Goal: Task Accomplishment & Management: Complete application form

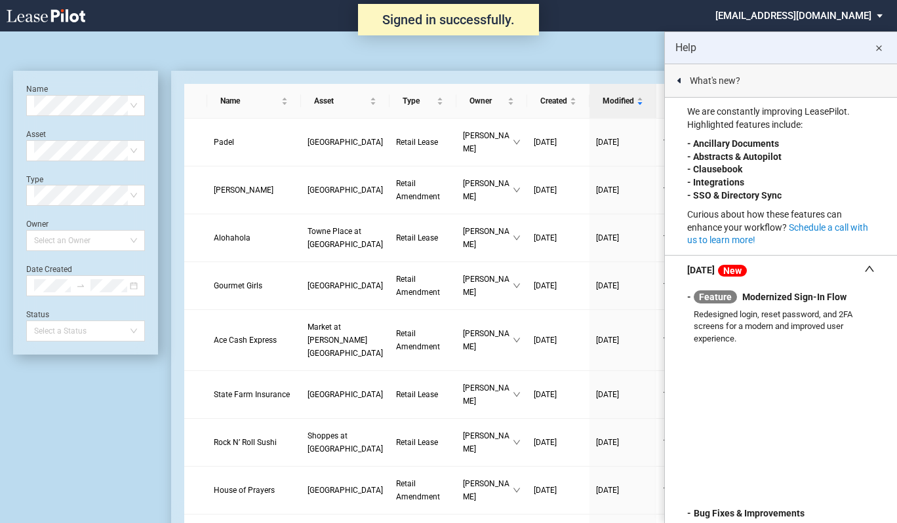
click at [882, 45] on md-icon "close" at bounding box center [878, 49] width 16 height 16
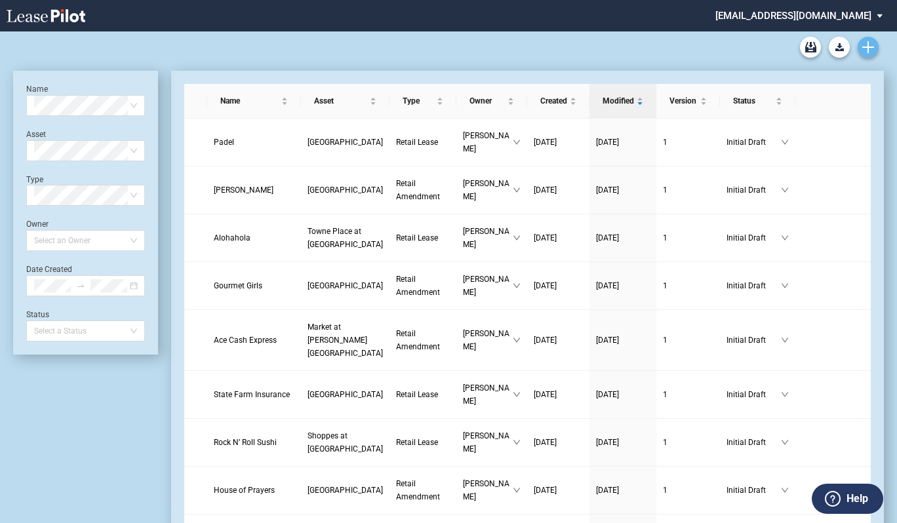
click at [869, 47] on use "Create new document" at bounding box center [868, 47] width 12 height 12
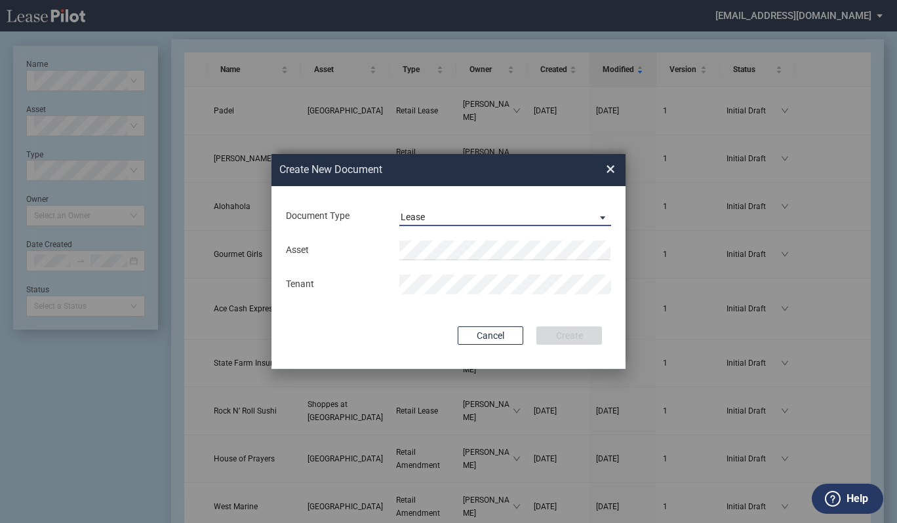
click at [604, 218] on span "Document Type: \aLease\a" at bounding box center [599, 216] width 16 height 13
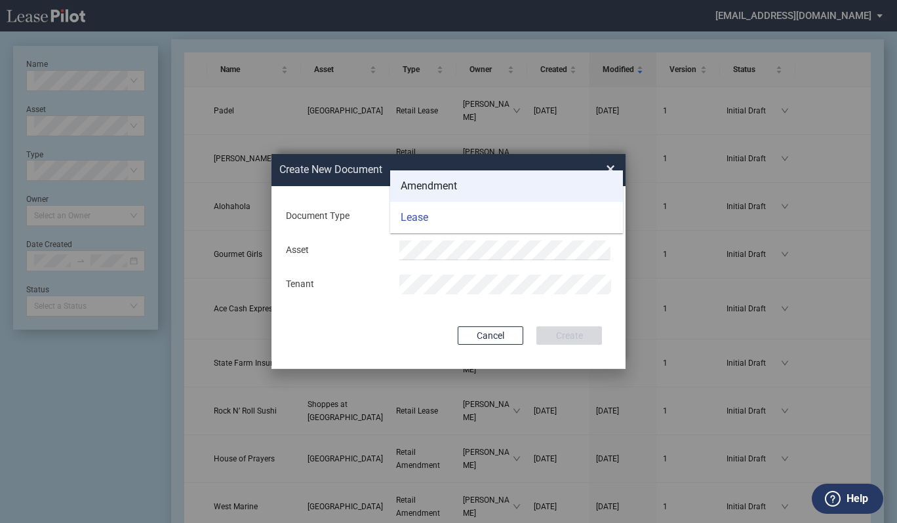
click at [446, 187] on div "Amendment" at bounding box center [428, 186] width 56 height 14
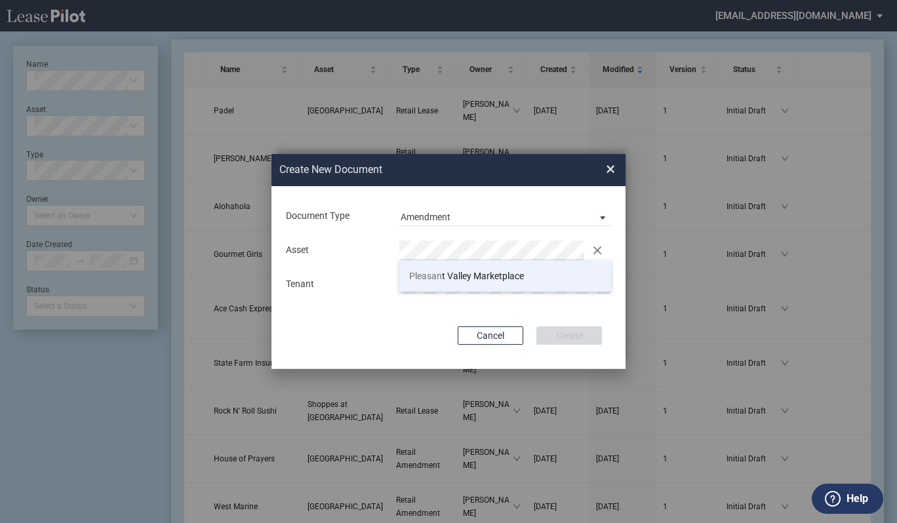
click at [436, 276] on span "Pleasan" at bounding box center [425, 276] width 33 height 10
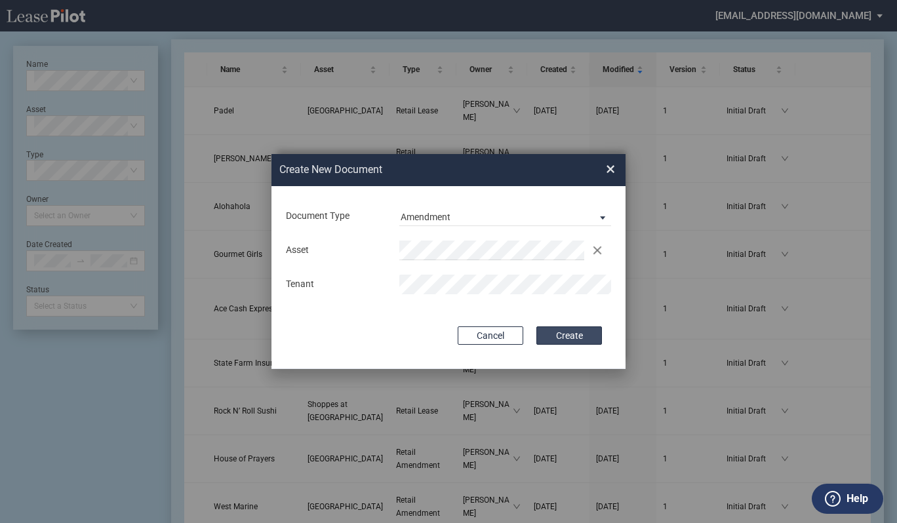
click at [560, 330] on button "Create" at bounding box center [569, 335] width 66 height 18
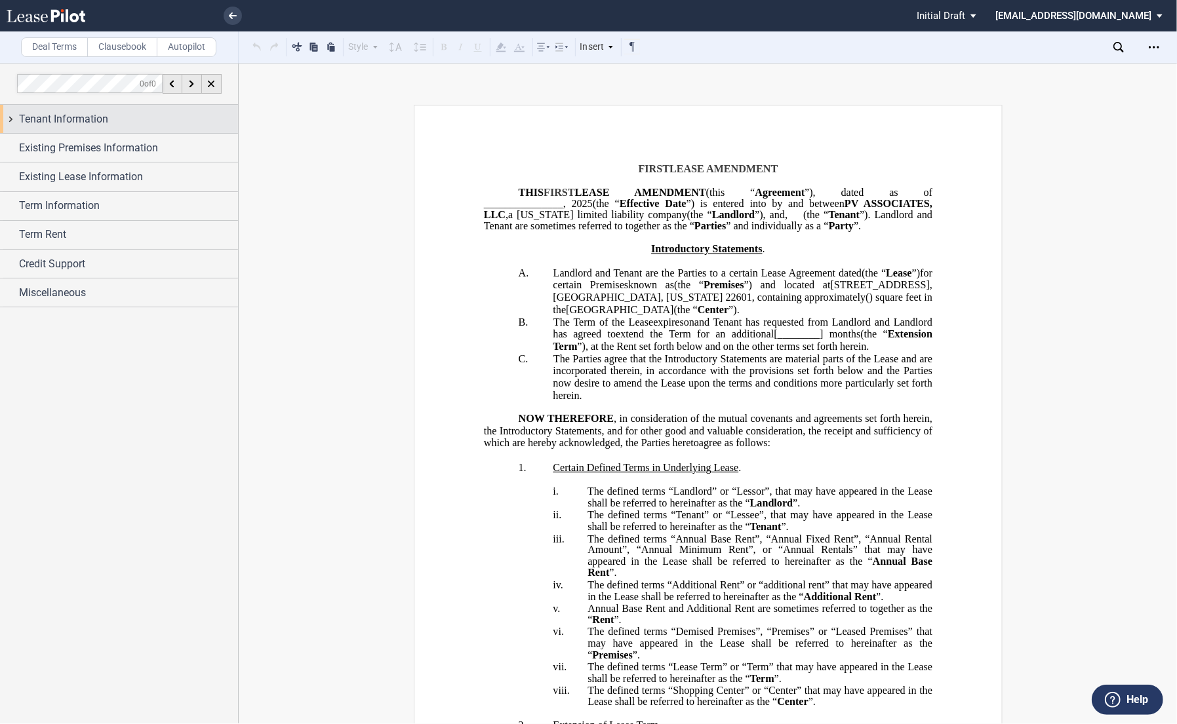
click at [66, 119] on span "Tenant Information" at bounding box center [63, 119] width 89 height 16
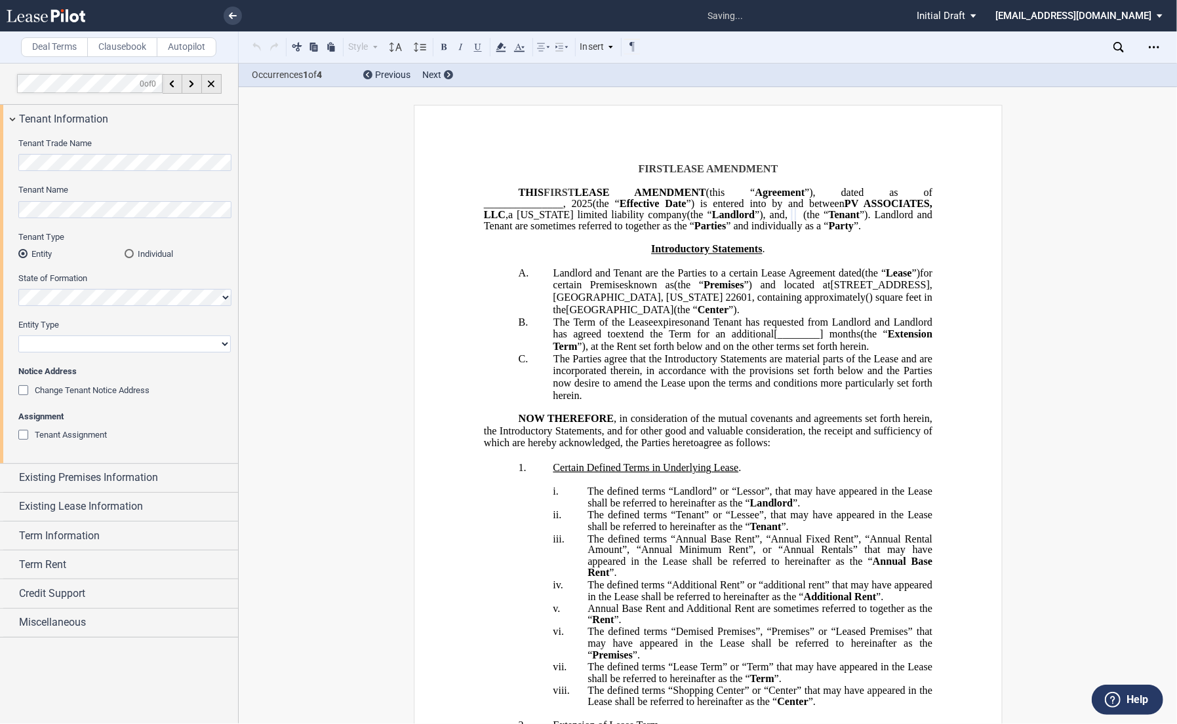
click at [50, 344] on select "Corporation Limited Liability Company General Partnership Limited Partnership O…" at bounding box center [124, 344] width 212 height 17
select select "corporation"
click at [18, 336] on select "Corporation Limited Liability Company General Partnership Limited Partnership O…" at bounding box center [124, 344] width 212 height 17
click at [68, 474] on span "Existing Premises Information" at bounding box center [88, 478] width 139 height 16
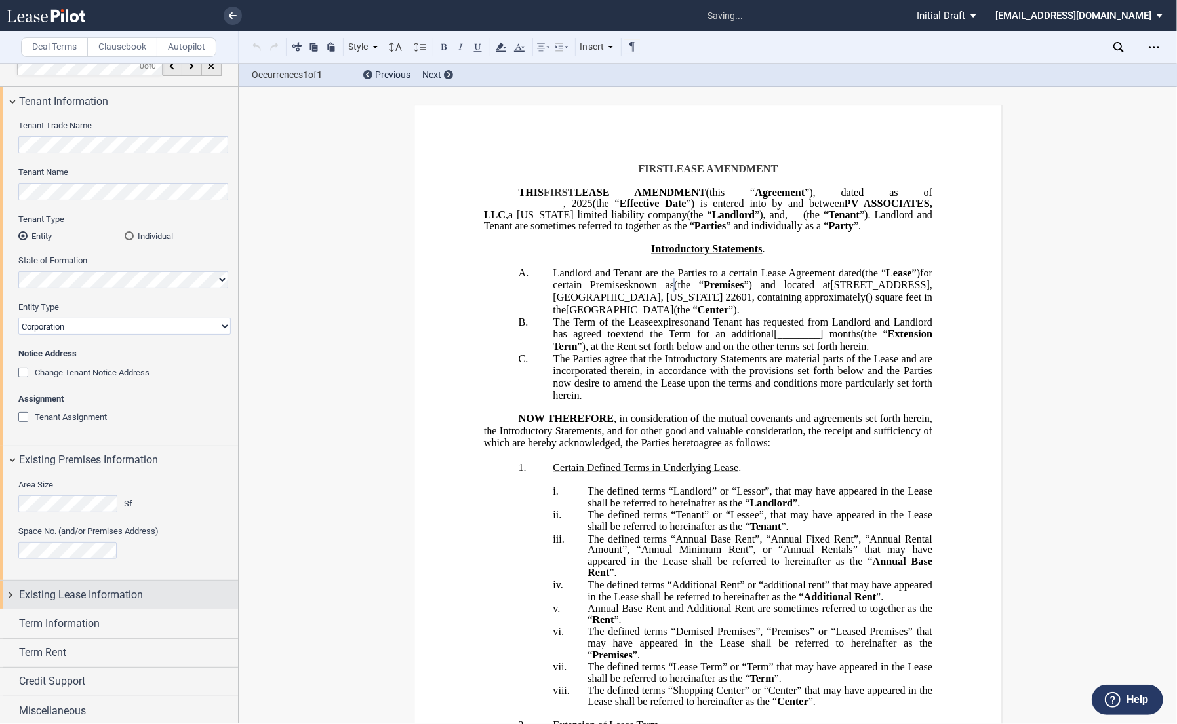
click at [130, 522] on span "Existing Lease Information" at bounding box center [81, 595] width 124 height 16
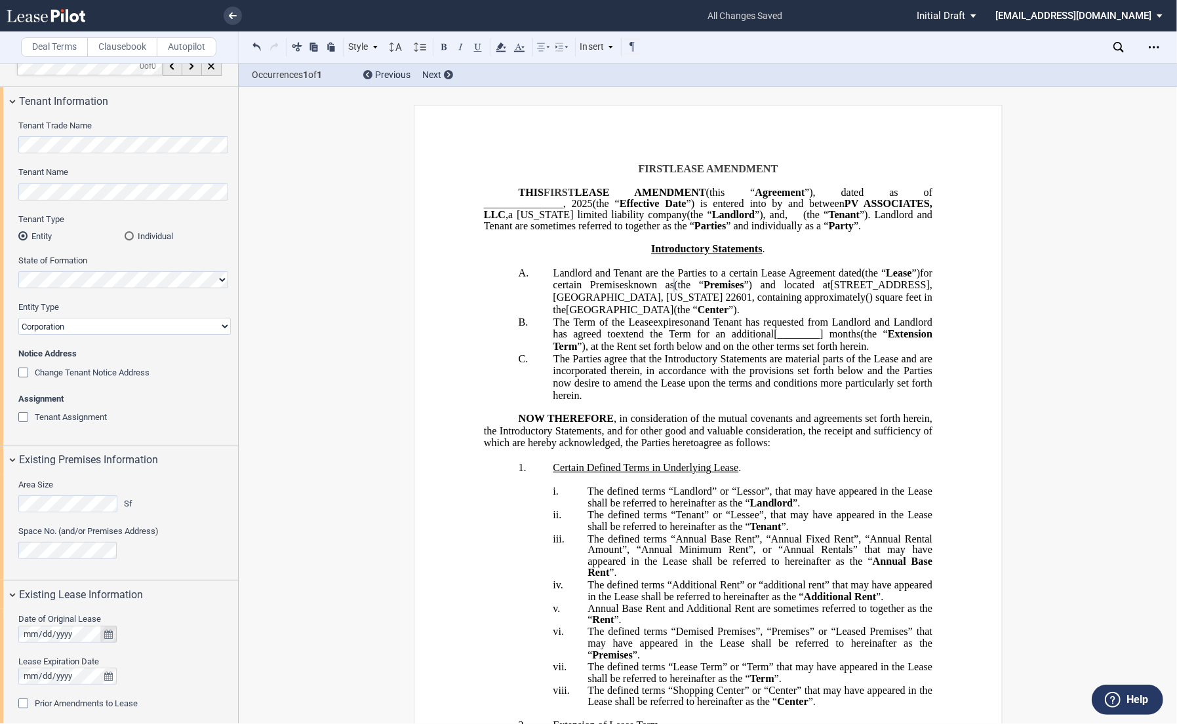
click at [106, 522] on button "true" at bounding box center [108, 634] width 16 height 17
click at [143, 455] on strong "[DATE]" at bounding box center [142, 454] width 28 height 10
click at [121, 518] on strong "2025" at bounding box center [125, 515] width 21 height 10
click at [57, 515] on button "previous" at bounding box center [64, 515] width 38 height 23
click at [71, 522] on span "2006" at bounding box center [64, 561] width 21 height 10
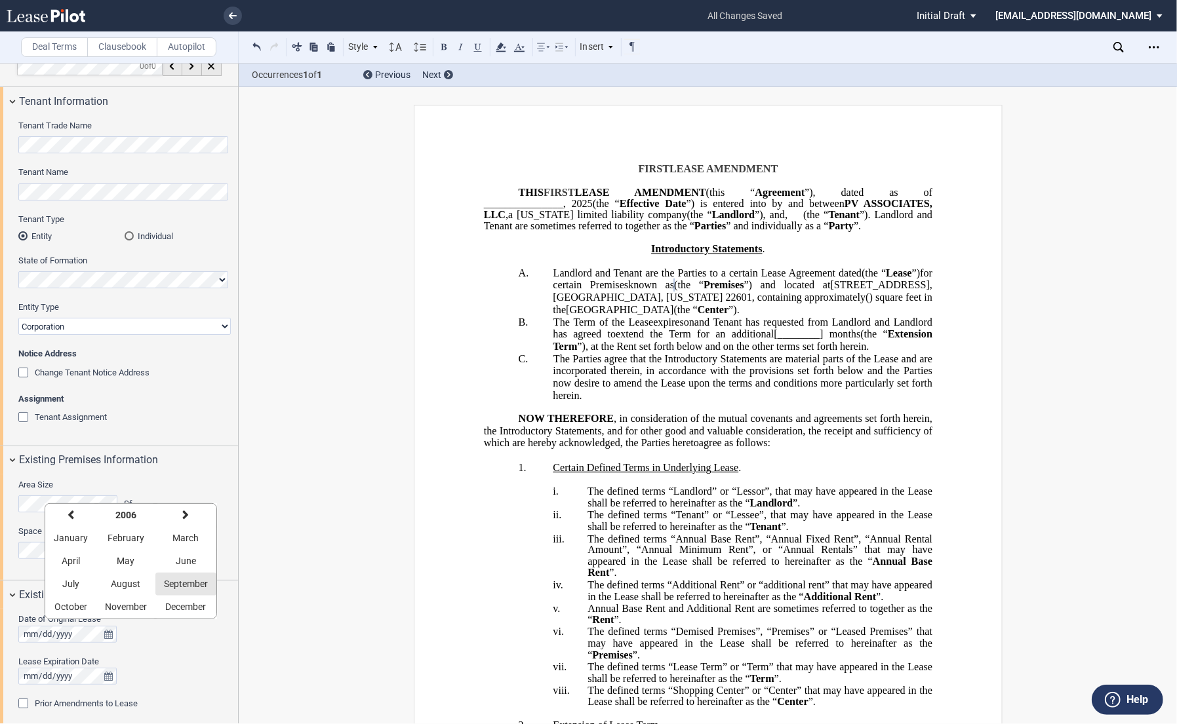
click at [184, 522] on span "September" at bounding box center [186, 584] width 44 height 10
click at [198, 517] on span "08" at bounding box center [196, 514] width 10 height 10
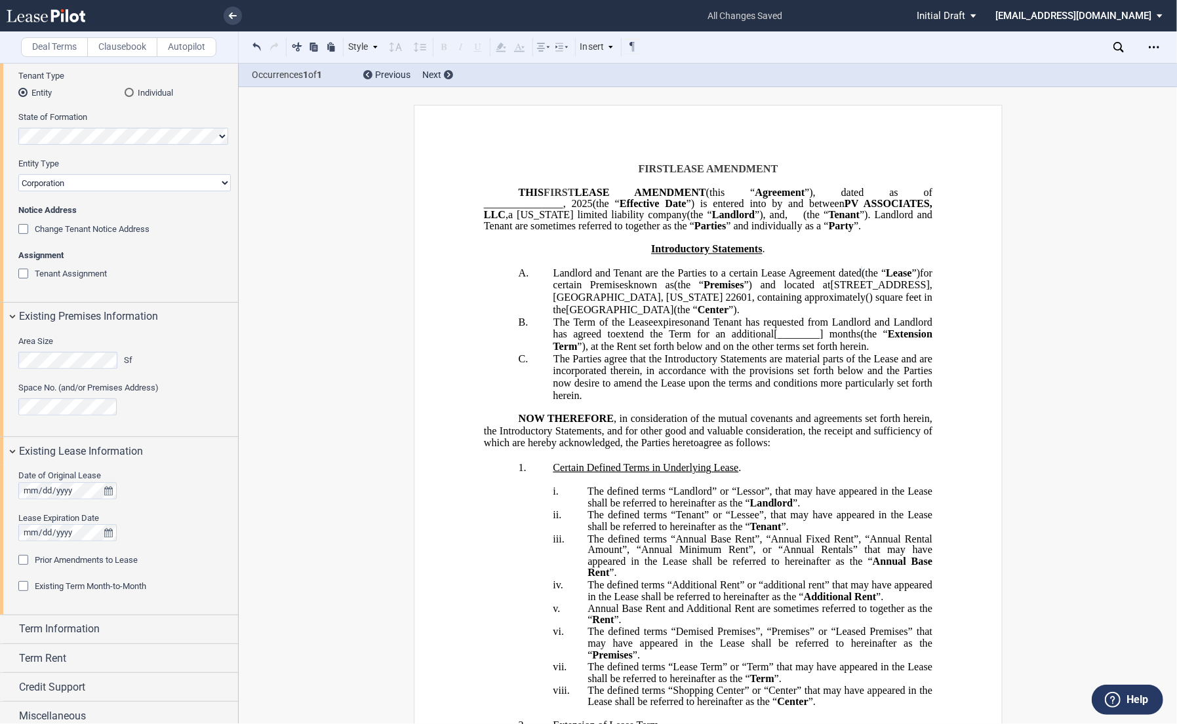
scroll to position [166, 0]
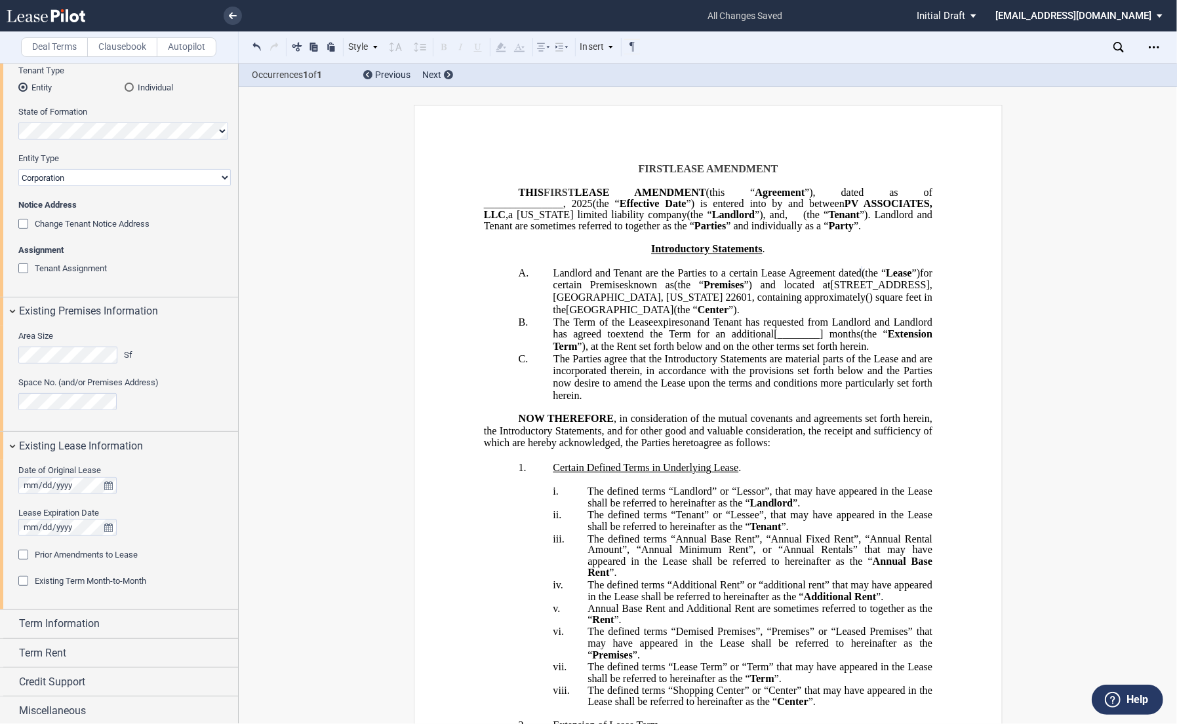
click at [20, 522] on div "Prior Amendments to Lease" at bounding box center [24, 556] width 13 height 13
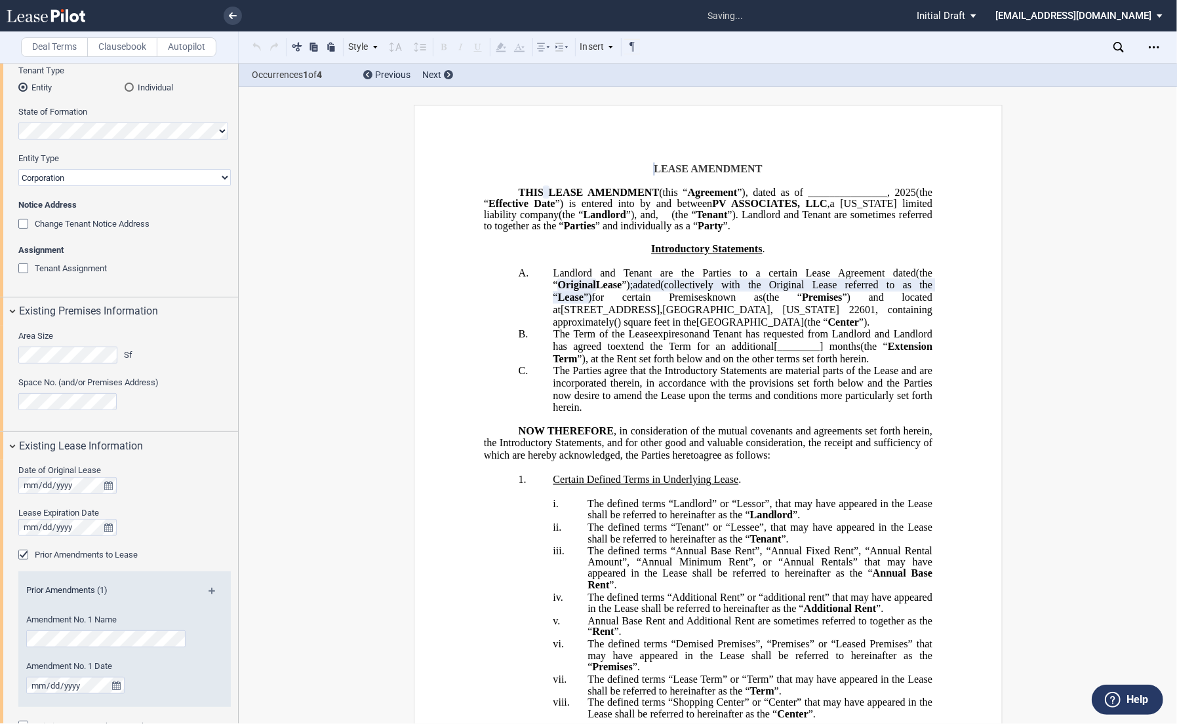
click at [210, 522] on md-icon at bounding box center [217, 596] width 18 height 16
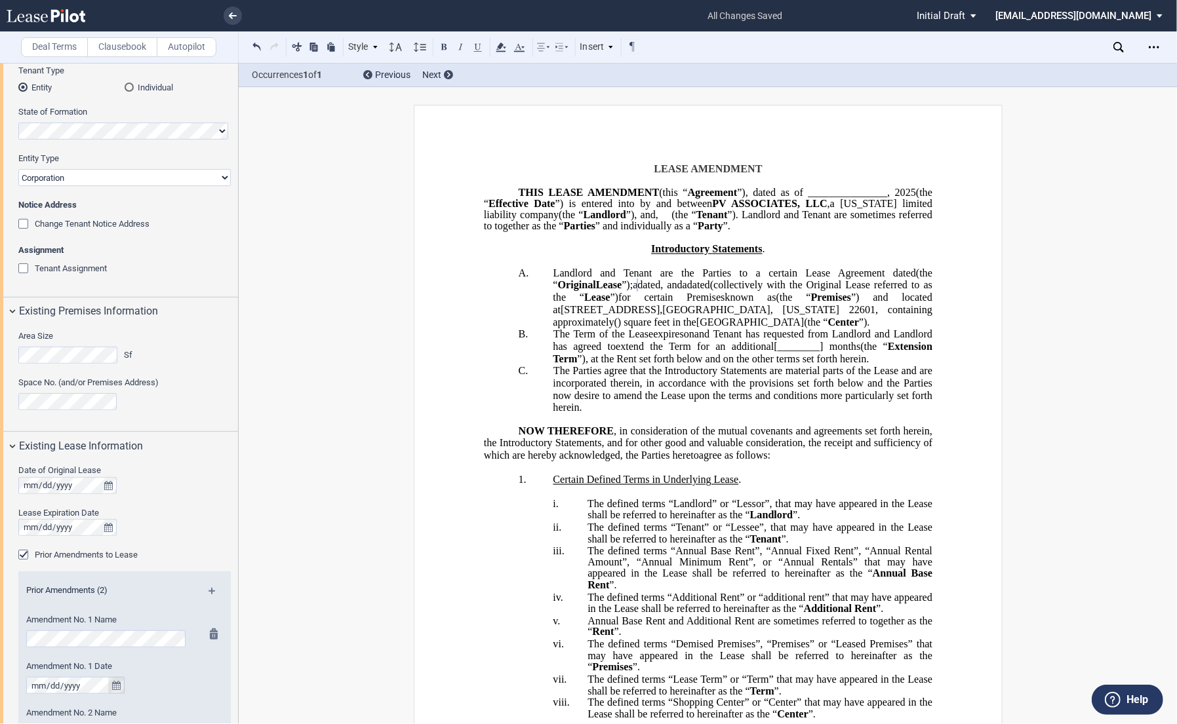
click at [117, 522] on icon "true" at bounding box center [116, 685] width 9 height 9
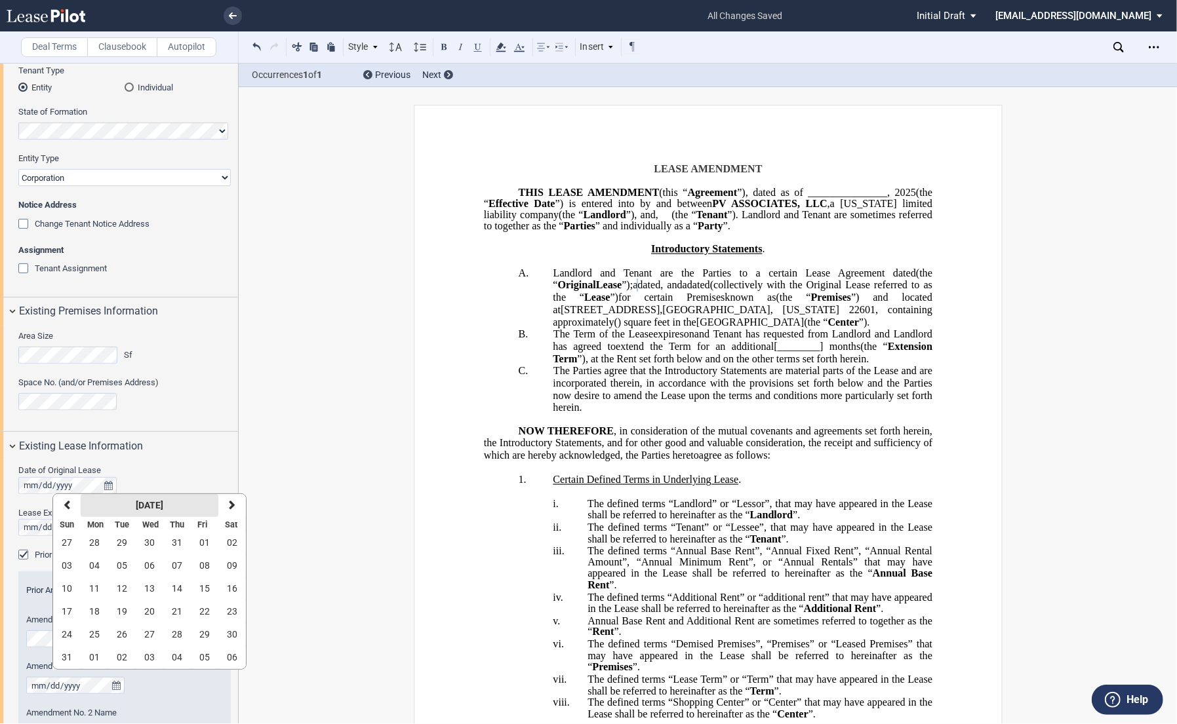
click at [155, 502] on strong "[DATE]" at bounding box center [150, 505] width 28 height 10
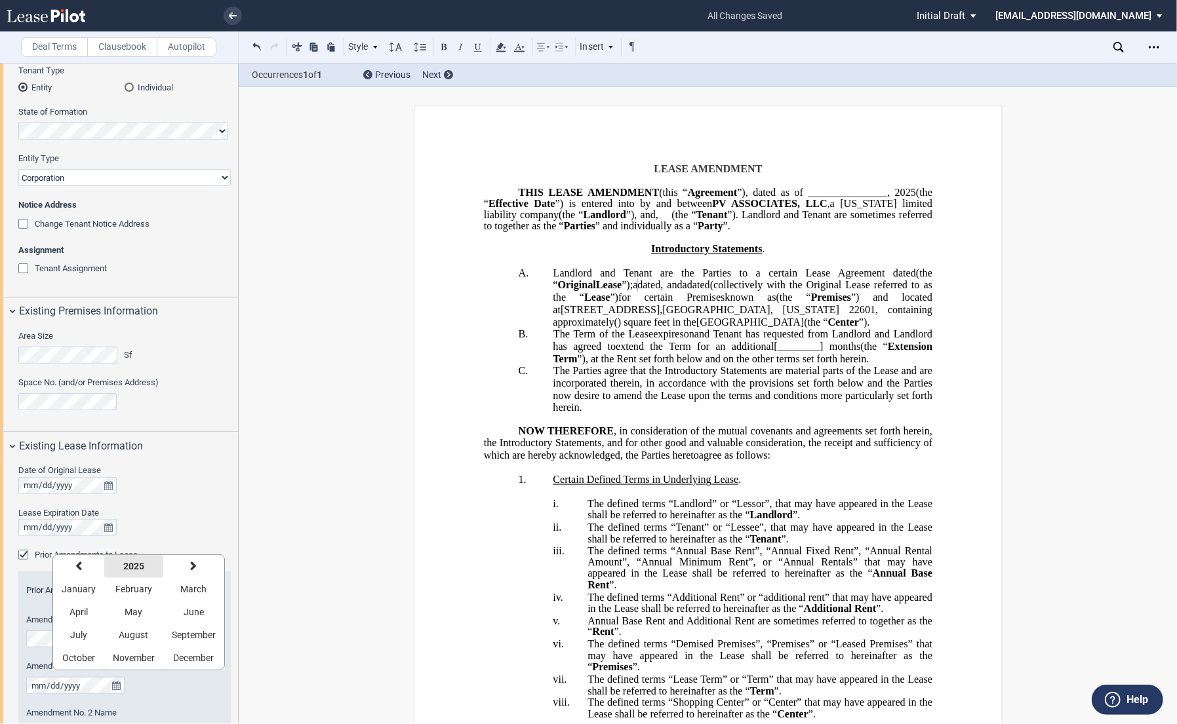
click at [134, 522] on button "2025" at bounding box center [133, 566] width 59 height 23
click at [79, 522] on button "previous" at bounding box center [72, 566] width 38 height 23
click at [214, 522] on span "2015" at bounding box center [224, 635] width 21 height 10
click at [182, 522] on span "December" at bounding box center [194, 658] width 41 height 10
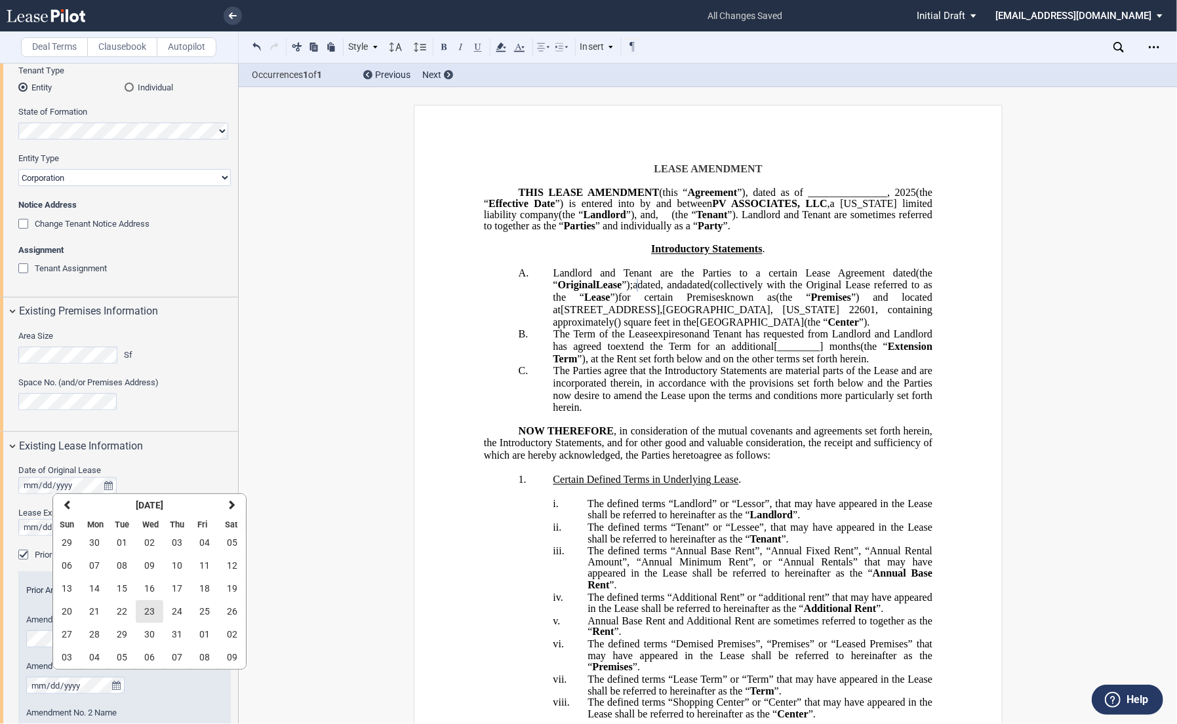
click at [161, 522] on button "23" at bounding box center [150, 611] width 28 height 23
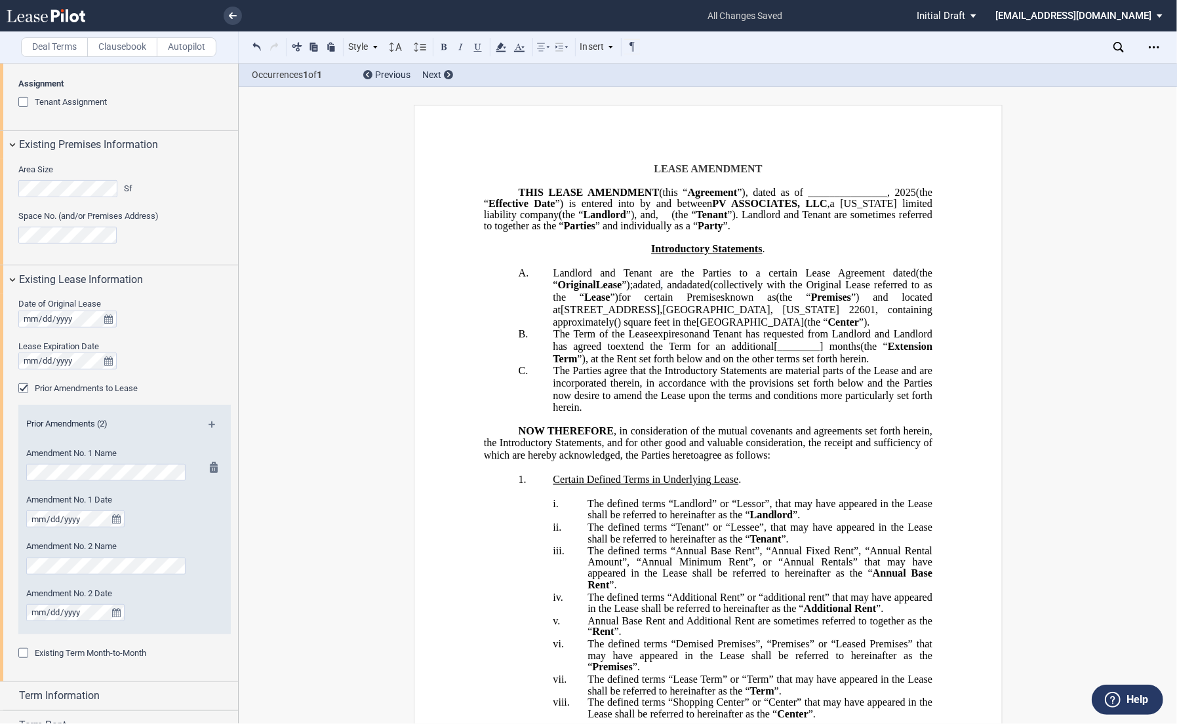
scroll to position [340, 0]
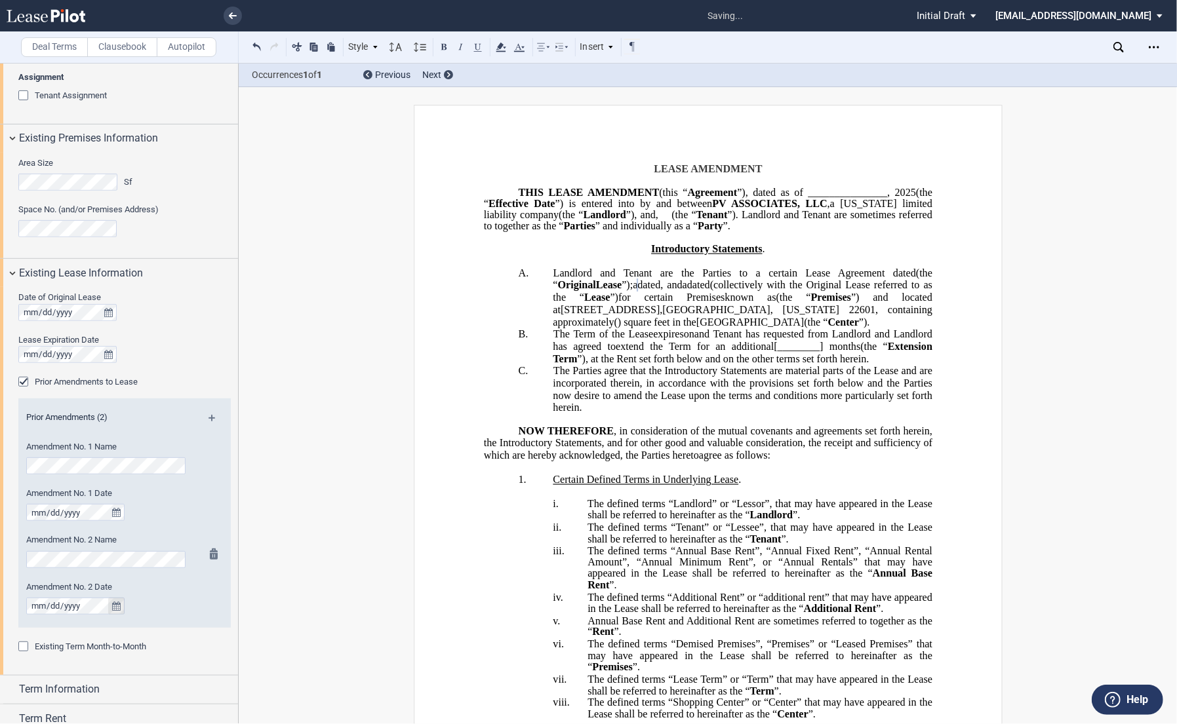
click at [115, 522] on icon "true" at bounding box center [116, 606] width 9 height 9
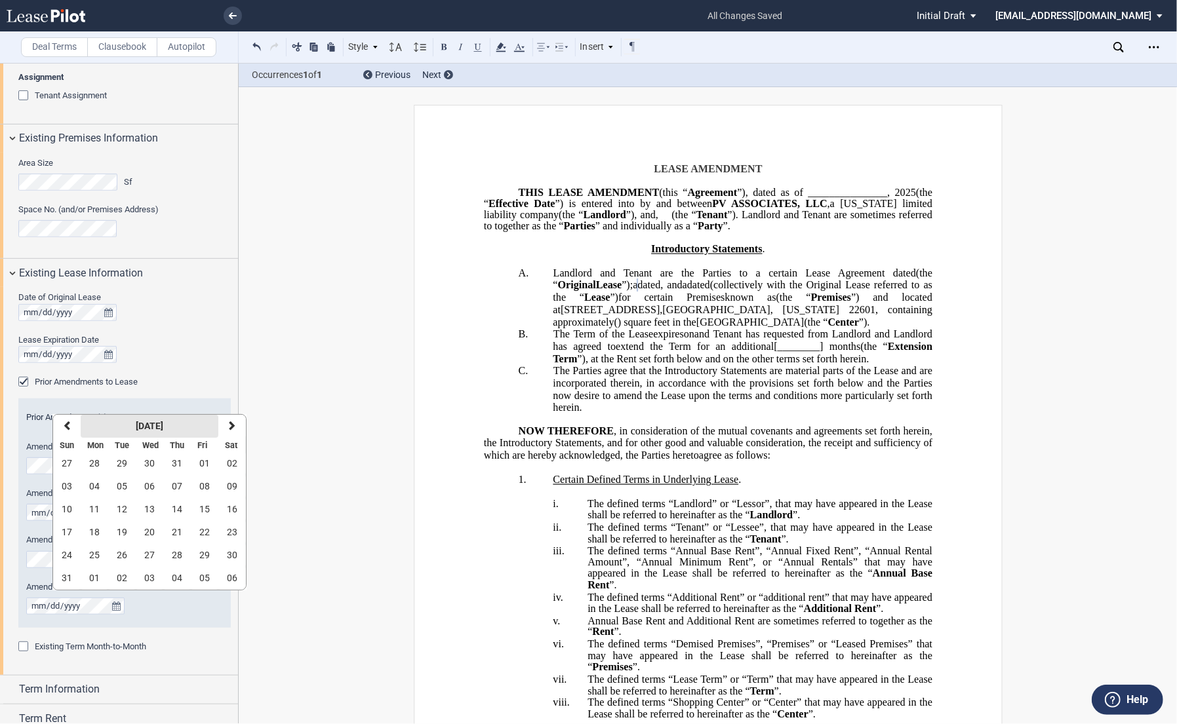
click at [154, 434] on button "[DATE]" at bounding box center [150, 426] width 138 height 23
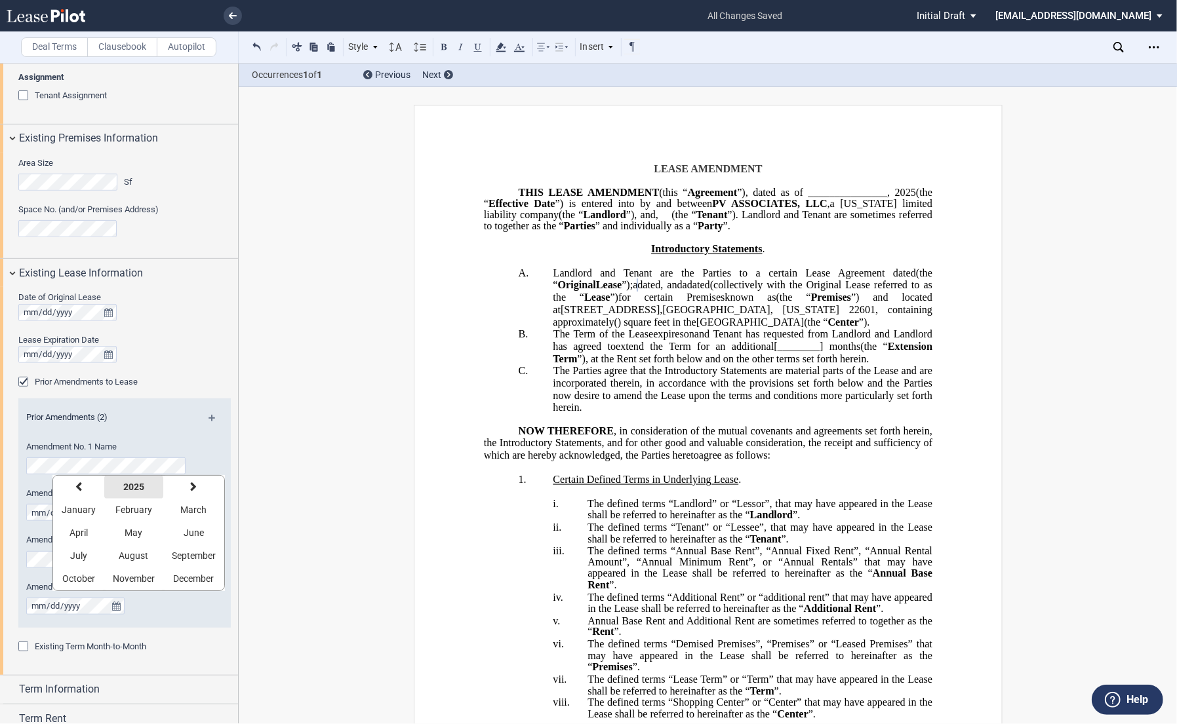
click at [135, 488] on strong "2025" at bounding box center [133, 487] width 21 height 10
click at [76, 507] on span "2021" at bounding box center [72, 510] width 21 height 10
click at [126, 513] on span "February" at bounding box center [133, 510] width 37 height 10
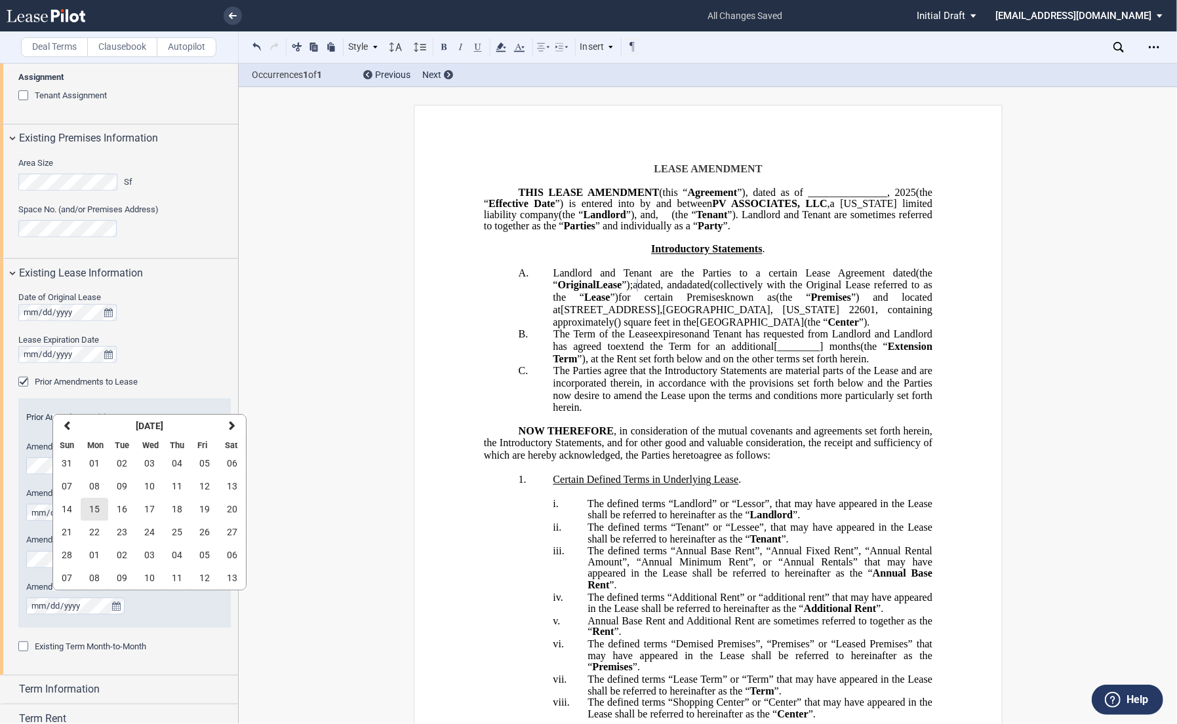
click at [102, 511] on button "15" at bounding box center [95, 509] width 28 height 23
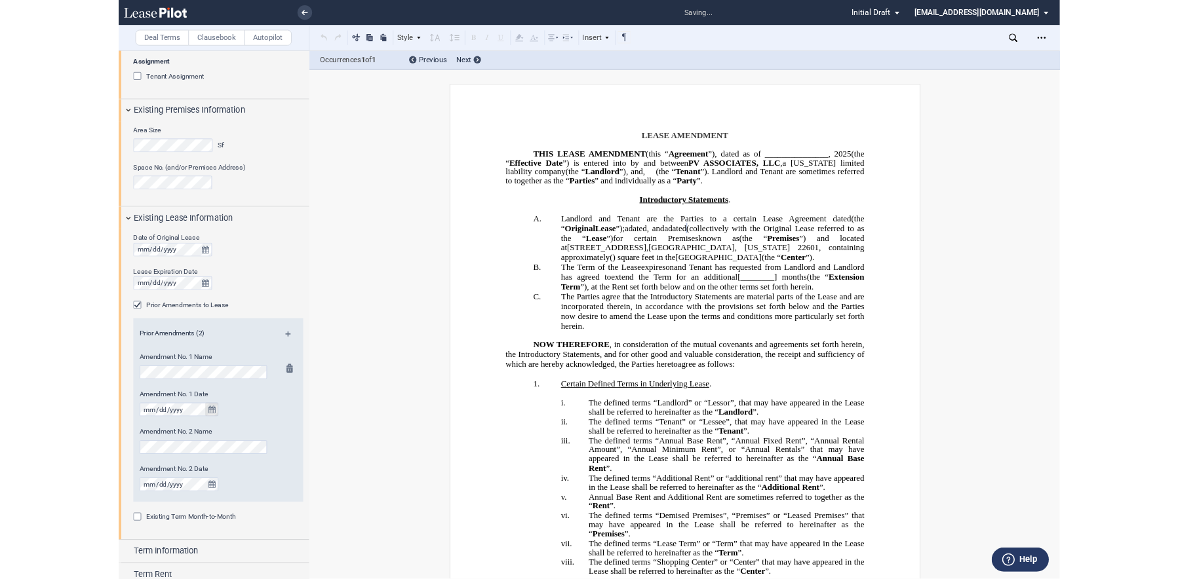
scroll to position [405, 0]
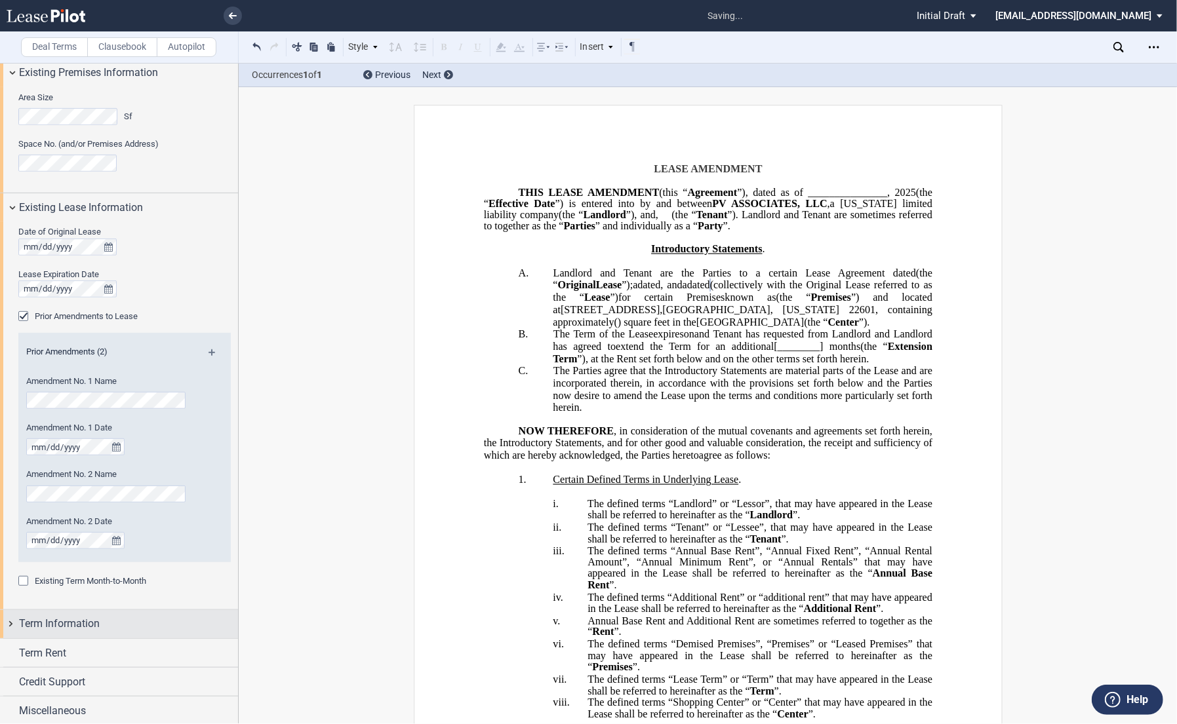
click at [76, 522] on span "Term Information" at bounding box center [59, 624] width 81 height 16
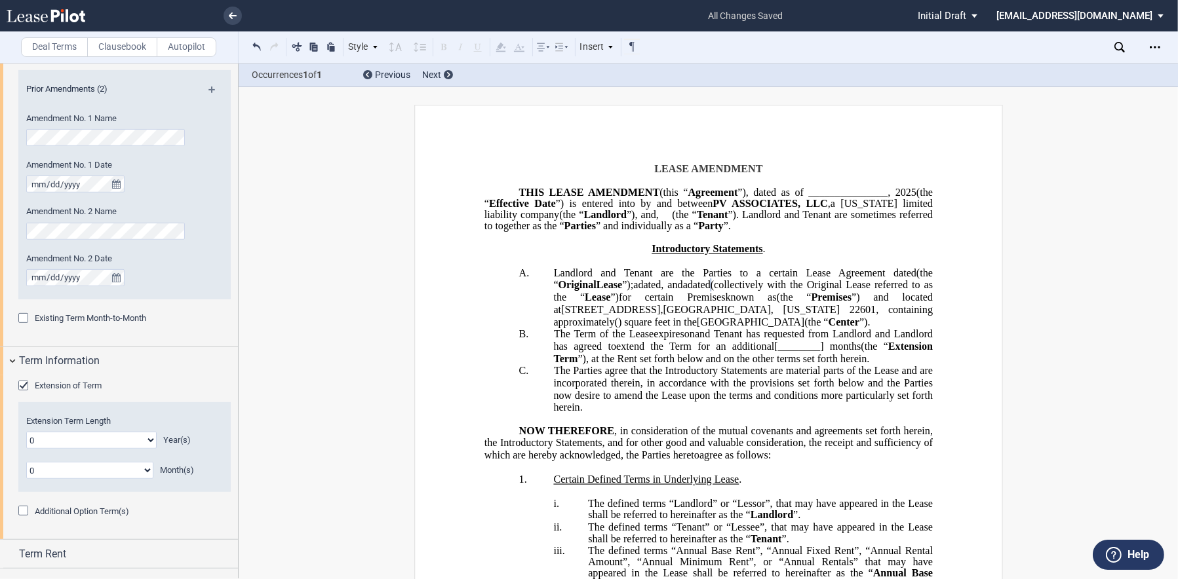
scroll to position [715, 0]
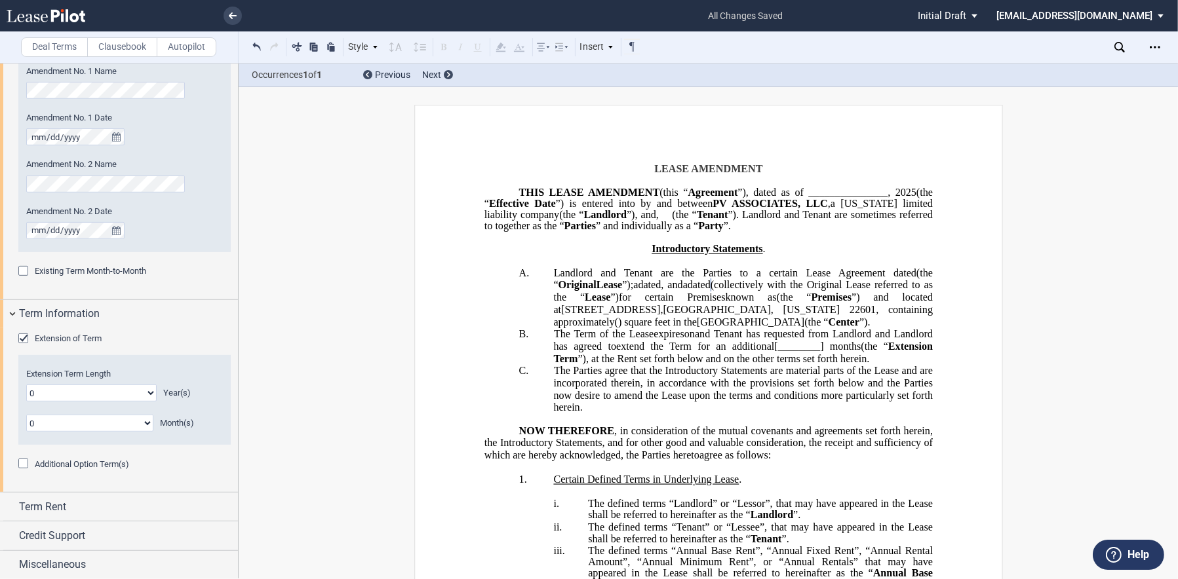
click at [152, 393] on select "0 1 2 3 4 5 6 7 8 9 10 11 12 13 14 15 16 17 18 19 20" at bounding box center [91, 393] width 130 height 17
select select "number:5"
click at [26, 385] on select "0 1 2 3 4 5 6 7 8 9 10 11 12 13 14 15 16 17 18 19 20" at bounding box center [91, 393] width 130 height 17
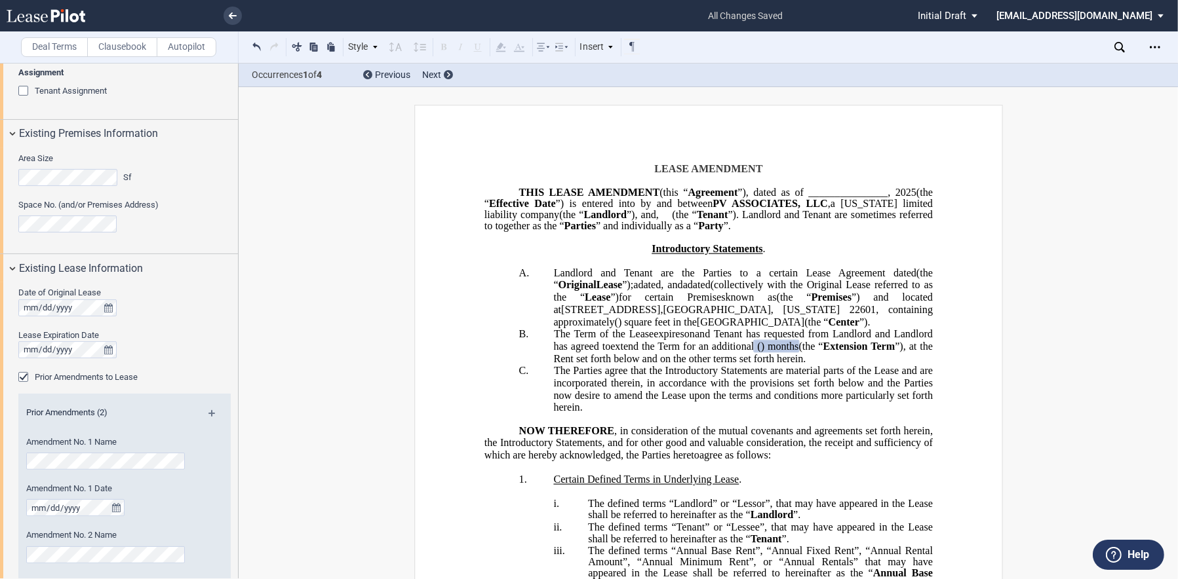
scroll to position [322, 0]
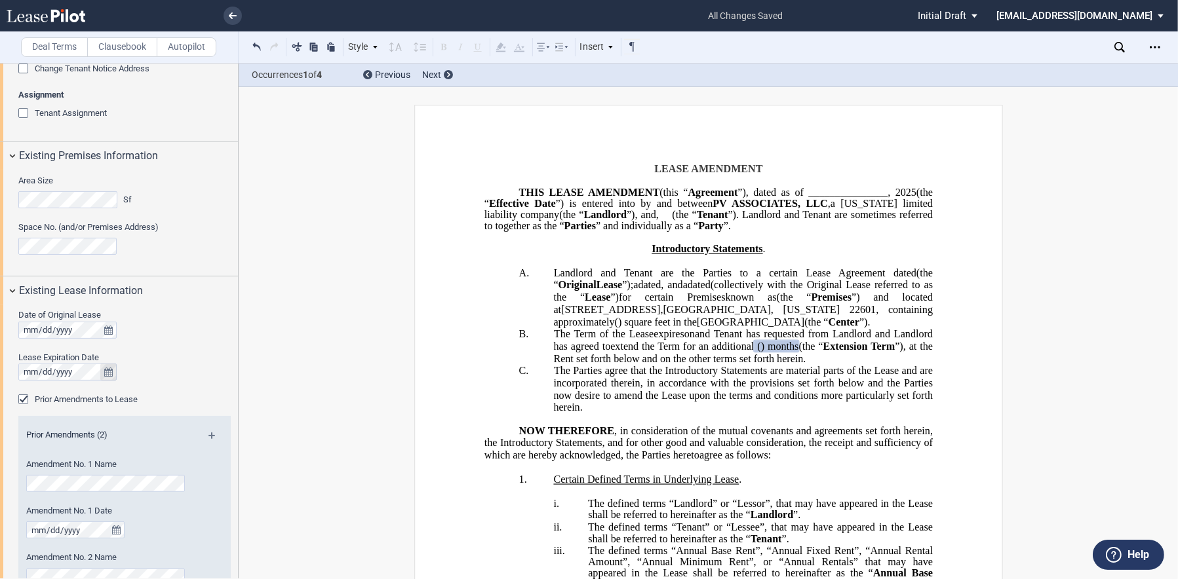
click at [105, 369] on icon "true" at bounding box center [108, 372] width 9 height 9
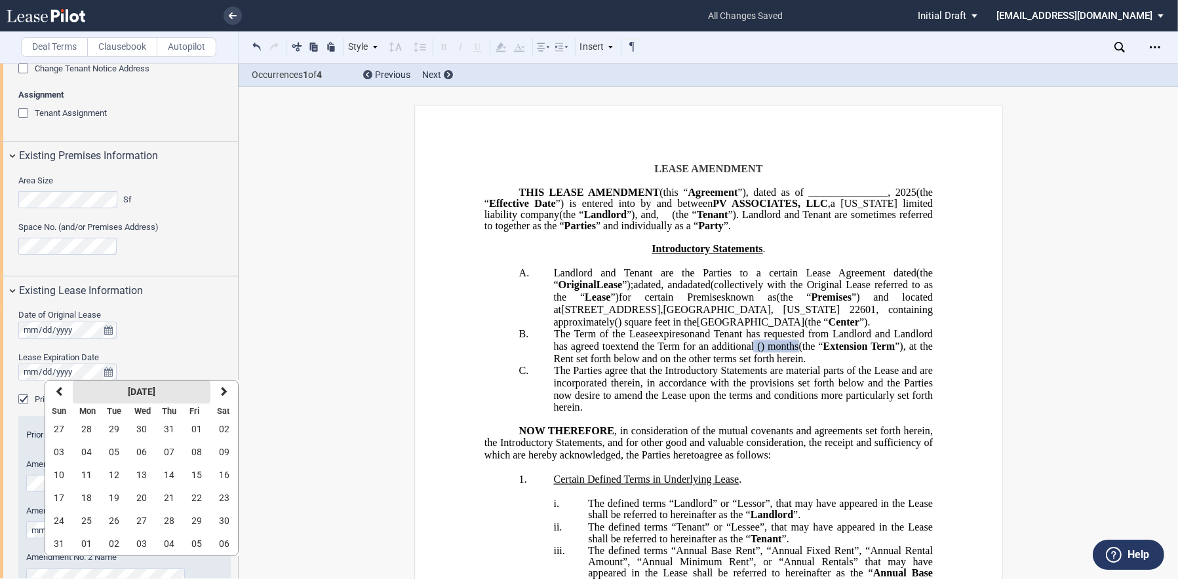
click at [132, 391] on strong "[DATE]" at bounding box center [142, 392] width 28 height 10
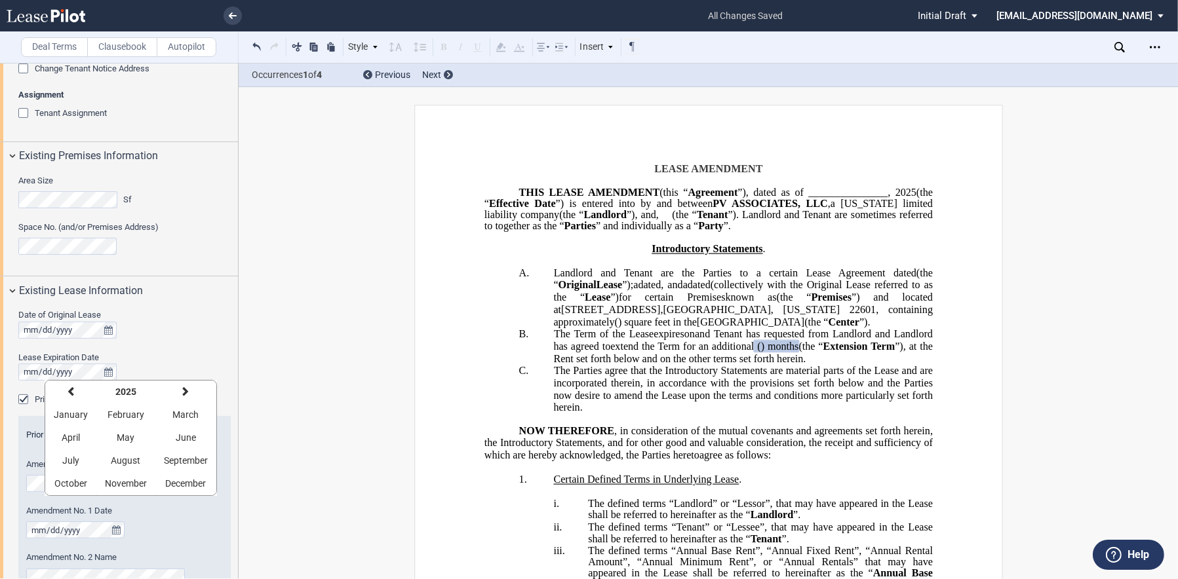
click at [132, 391] on strong "2025" at bounding box center [125, 392] width 21 height 10
click at [75, 433] on button "2026" at bounding box center [64, 438] width 38 height 23
click at [128, 479] on span "November" at bounding box center [126, 483] width 42 height 10
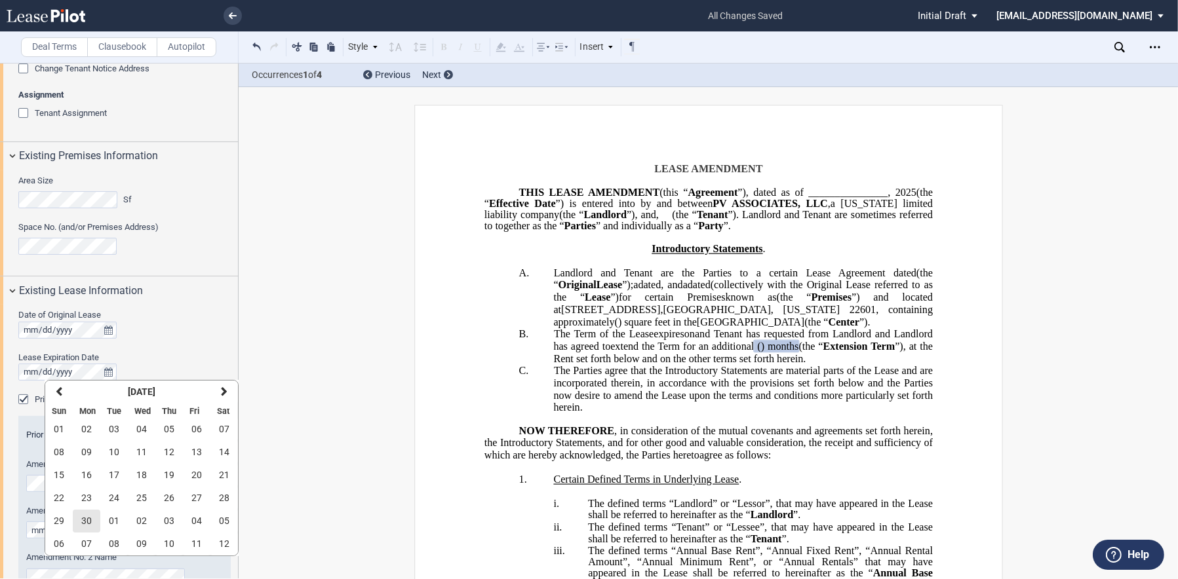
click at [94, 520] on button "30" at bounding box center [87, 521] width 28 height 23
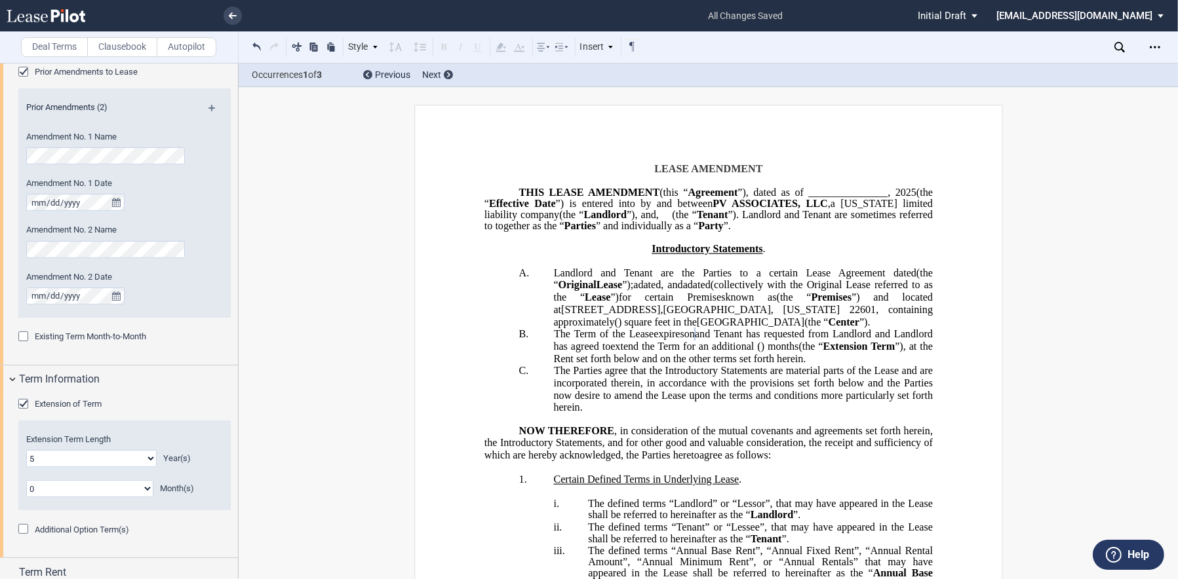
scroll to position [715, 0]
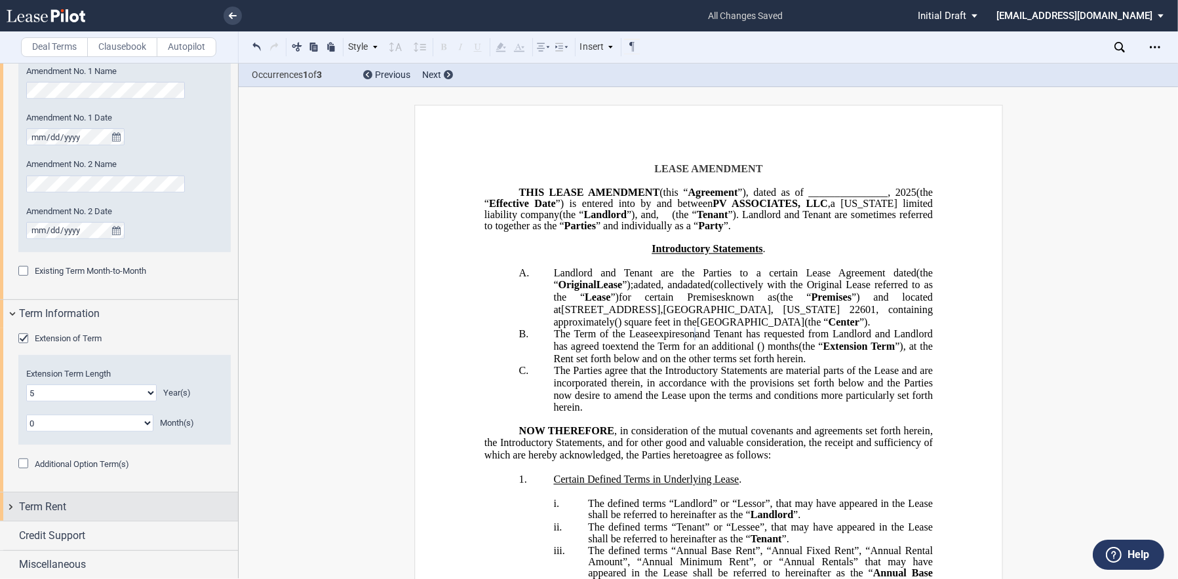
click at [50, 511] on span "Term Rent" at bounding box center [42, 507] width 47 height 16
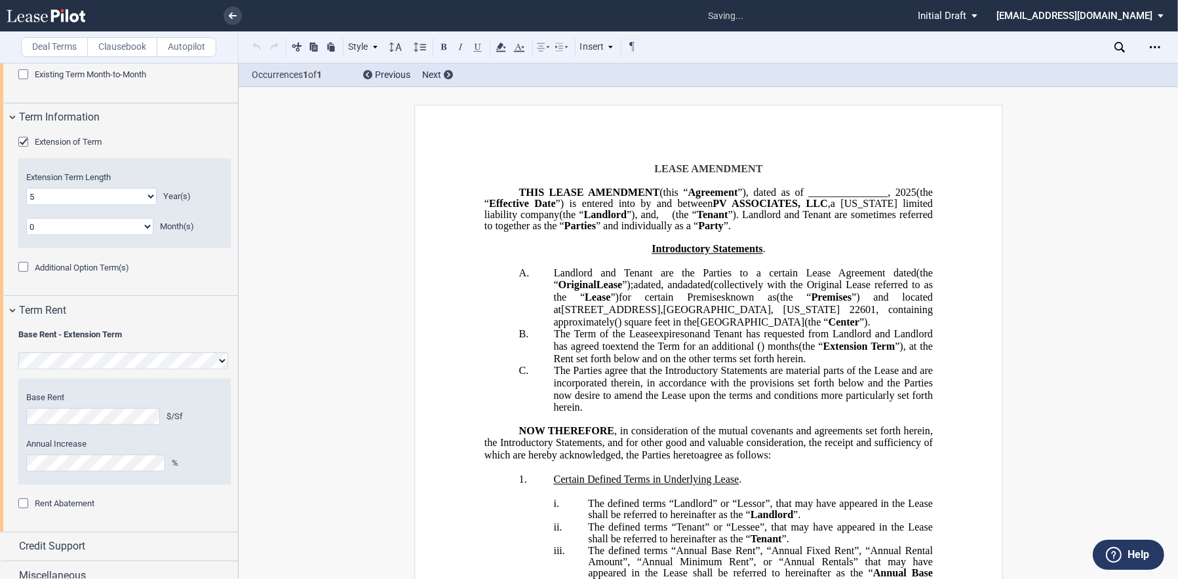
scroll to position [652, 0]
